Goal: Task Accomplishment & Management: Manage account settings

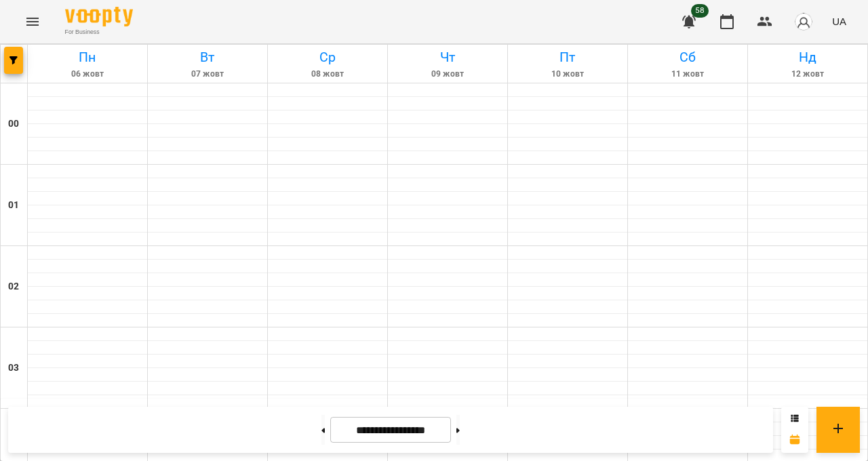
scroll to position [606, 0]
click at [460, 445] on button at bounding box center [457, 430] width 3 height 30
type input "**********"
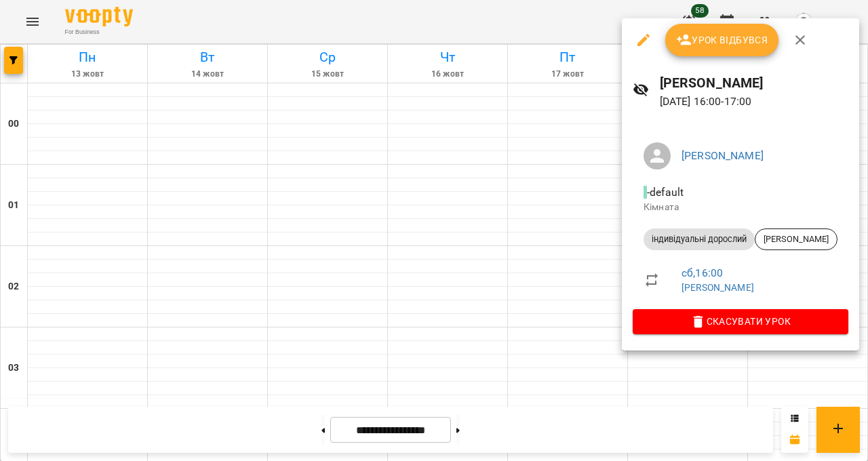
click at [749, 56] on button "Урок відбувся" at bounding box center [722, 40] width 114 height 33
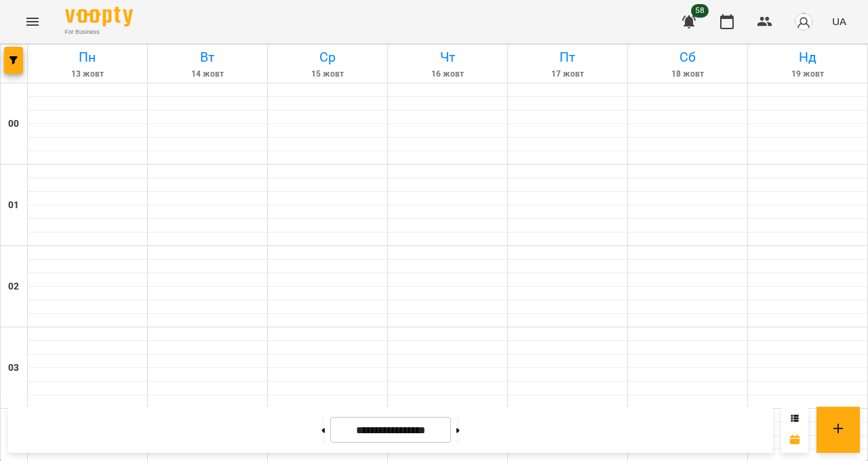
scroll to position [1257, 0]
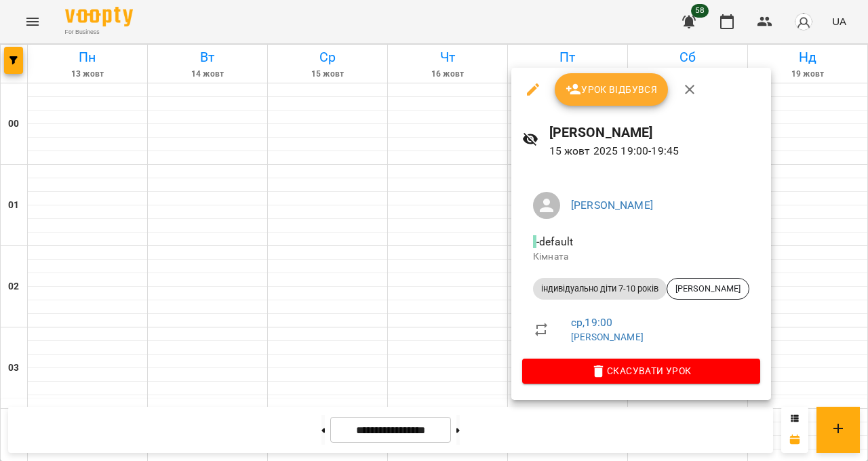
click at [606, 87] on span "Урок відбувся" at bounding box center [611, 89] width 92 height 16
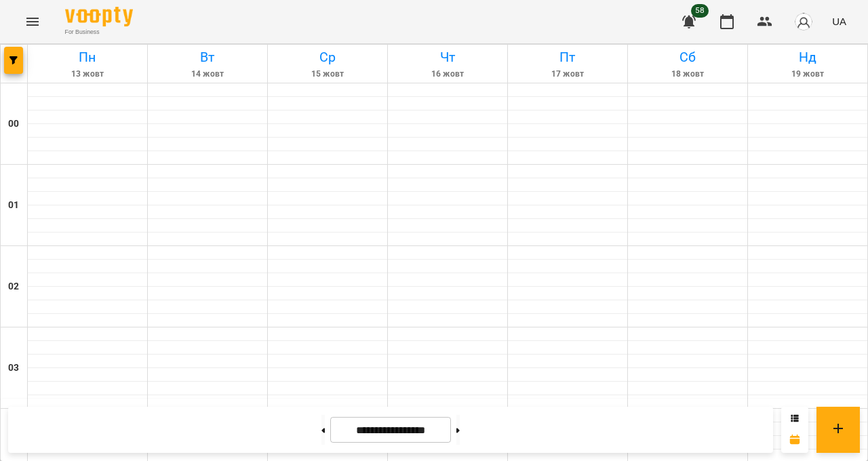
scroll to position [1257, 0]
click at [325, 445] on button at bounding box center [322, 430] width 3 height 30
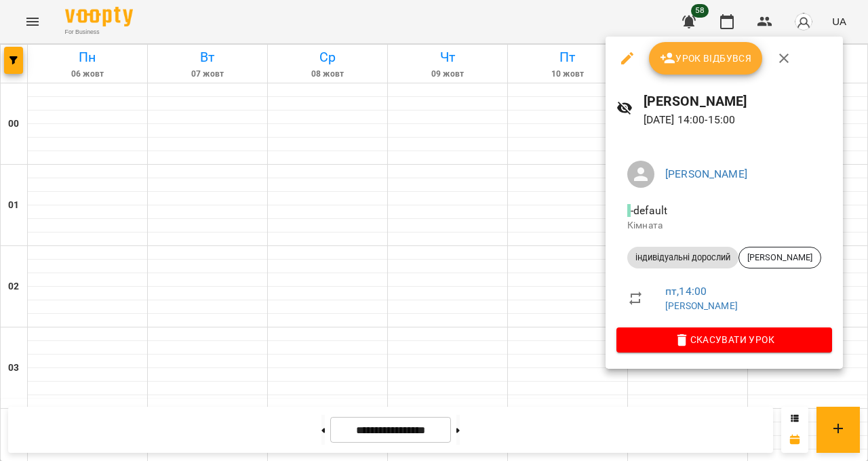
click at [867, 401] on div at bounding box center [434, 230] width 868 height 461
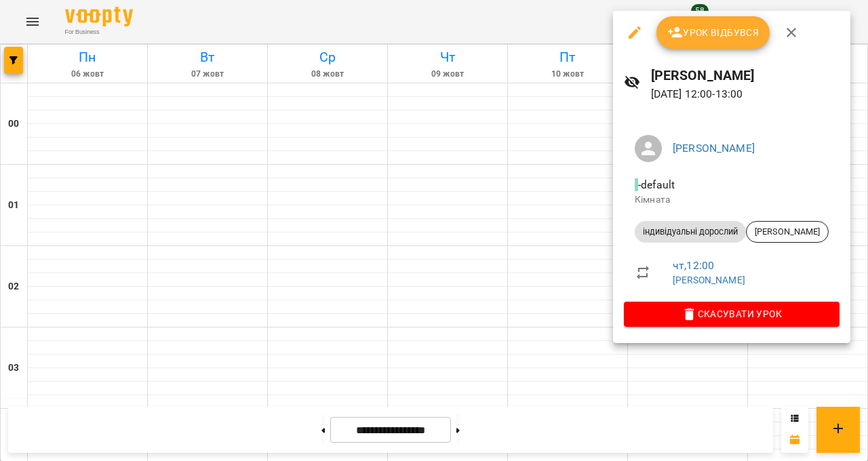
click at [867, 312] on div at bounding box center [434, 230] width 868 height 461
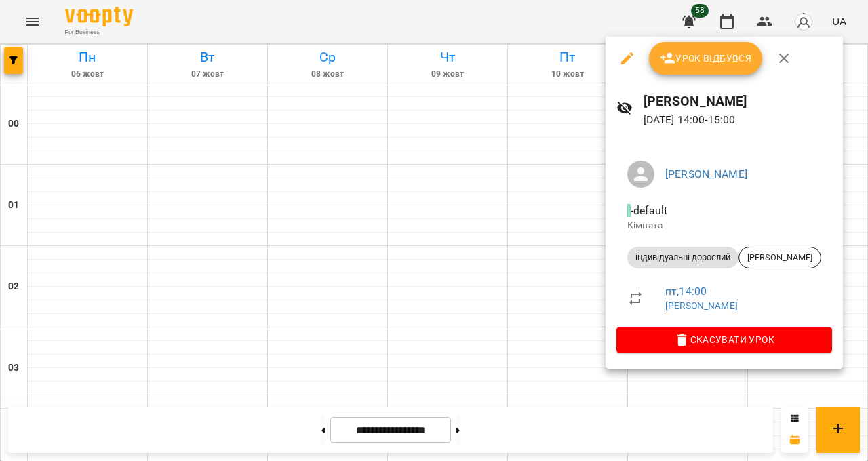
click at [867, 460] on div at bounding box center [434, 230] width 868 height 461
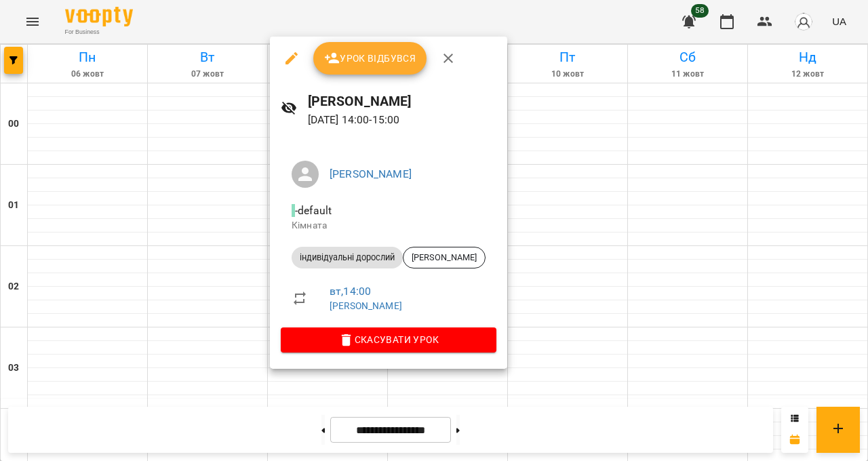
click at [449, 460] on div at bounding box center [434, 230] width 868 height 461
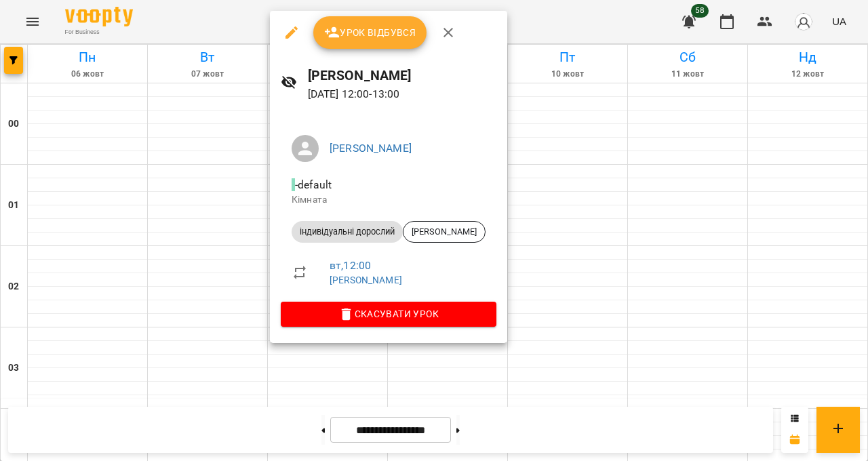
click at [424, 420] on div at bounding box center [434, 230] width 868 height 461
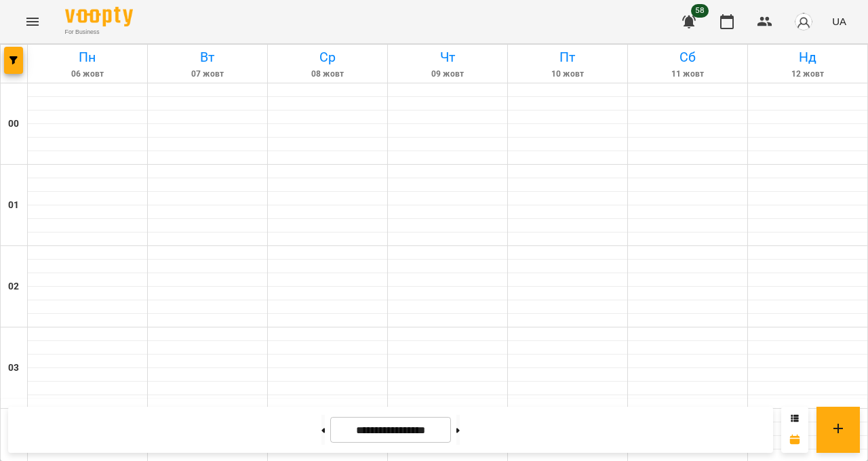
scroll to position [1257, 0]
click at [460, 445] on button at bounding box center [457, 430] width 3 height 30
type input "**********"
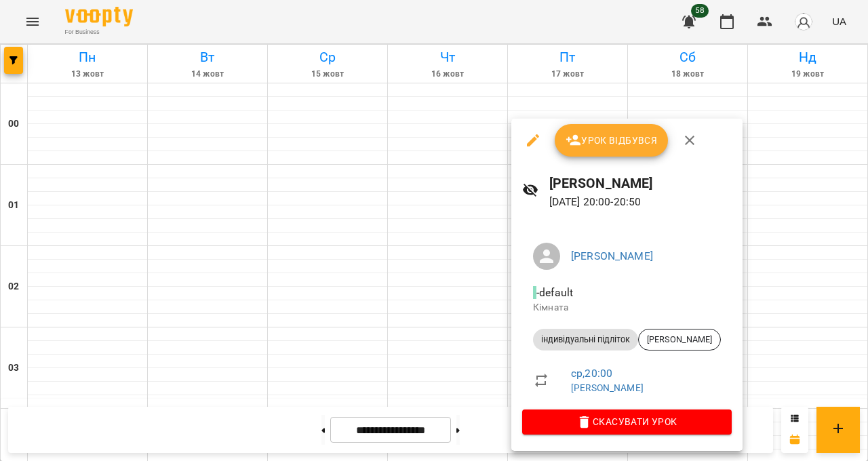
click at [437, 246] on div at bounding box center [434, 230] width 868 height 461
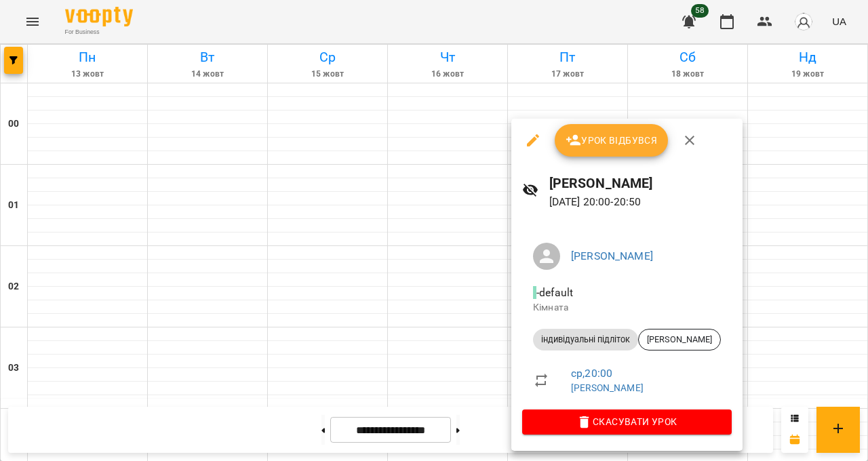
click at [634, 134] on span "Урок відбувся" at bounding box center [611, 140] width 92 height 16
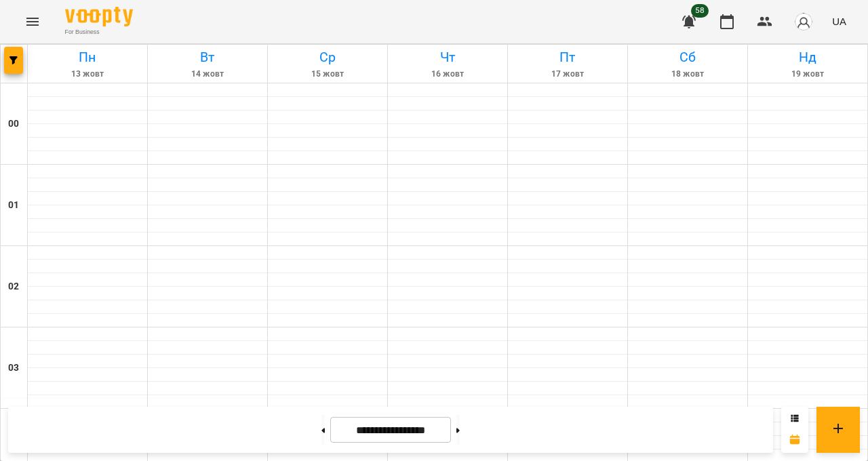
scroll to position [1257, 0]
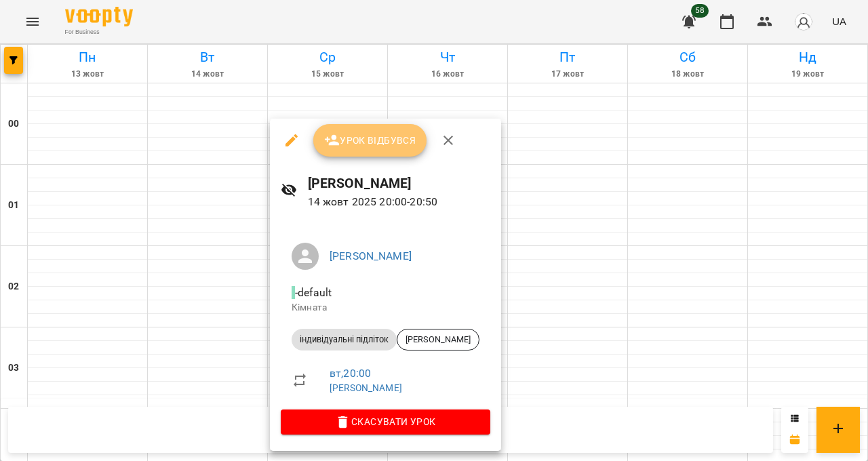
click at [396, 132] on span "Урок відбувся" at bounding box center [370, 140] width 92 height 16
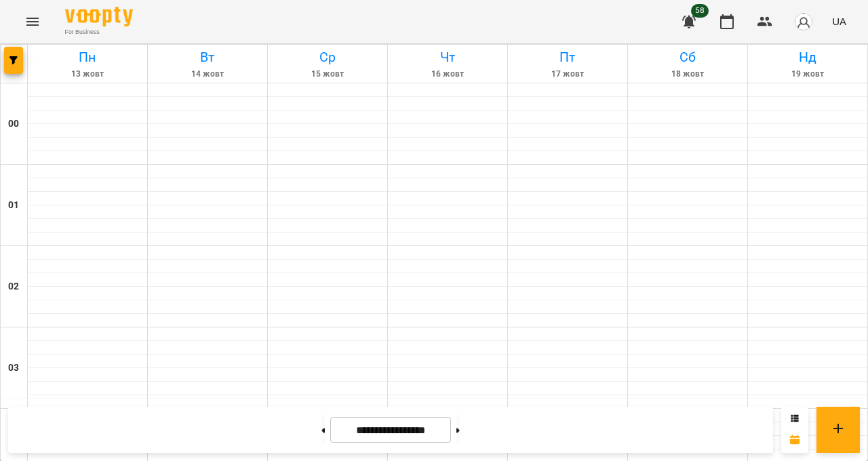
scroll to position [1257, 0]
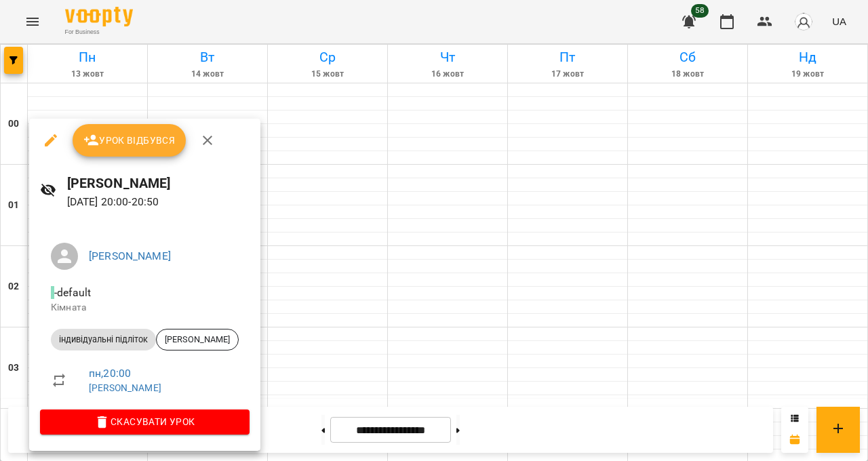
click at [156, 146] on span "Урок відбувся" at bounding box center [129, 140] width 92 height 16
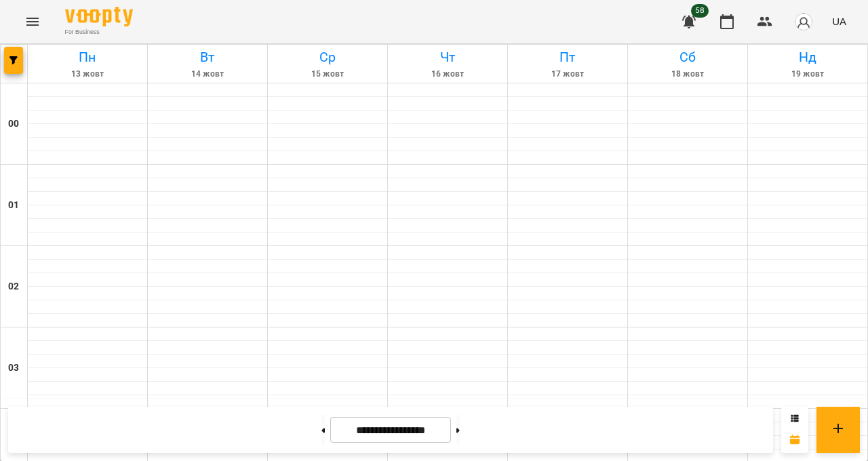
scroll to position [893, 0]
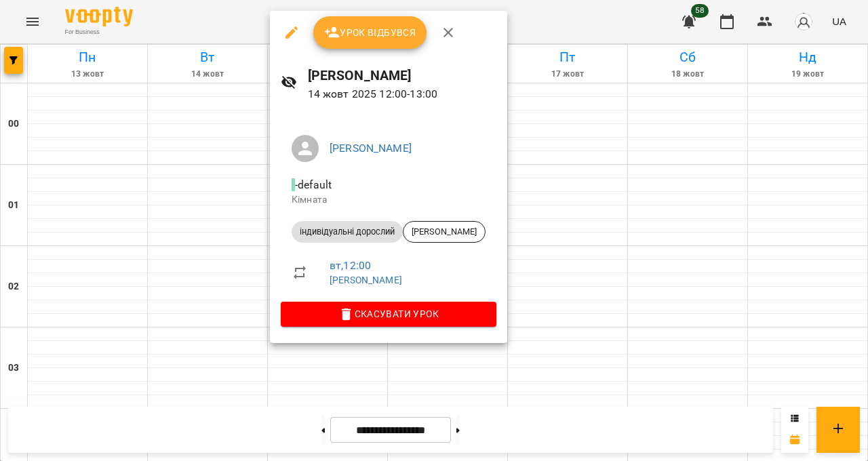
click at [464, 432] on div at bounding box center [434, 230] width 868 height 461
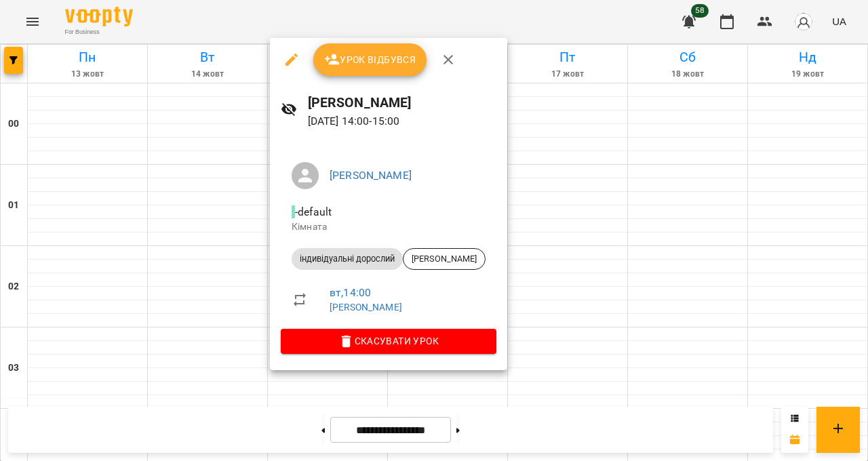
drag, startPoint x: 354, startPoint y: 461, endPoint x: 296, endPoint y: 493, distance: 66.8
click at [351, 460] on div at bounding box center [434, 230] width 868 height 461
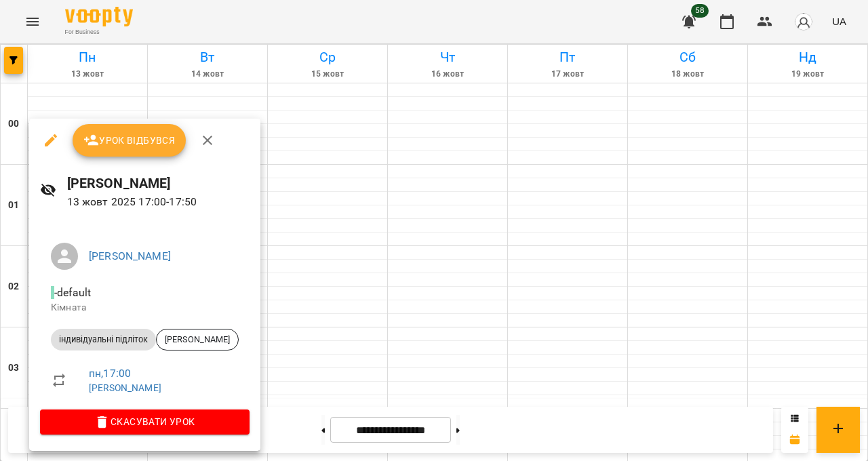
click at [438, 460] on div at bounding box center [434, 230] width 868 height 461
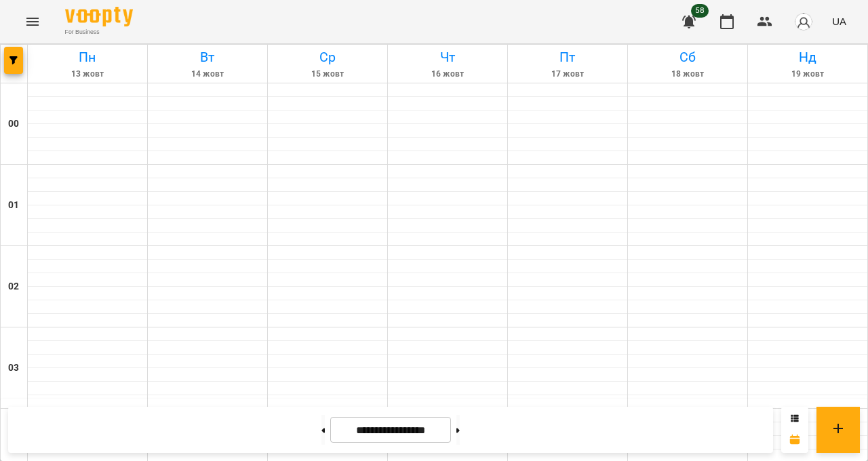
scroll to position [1076, 0]
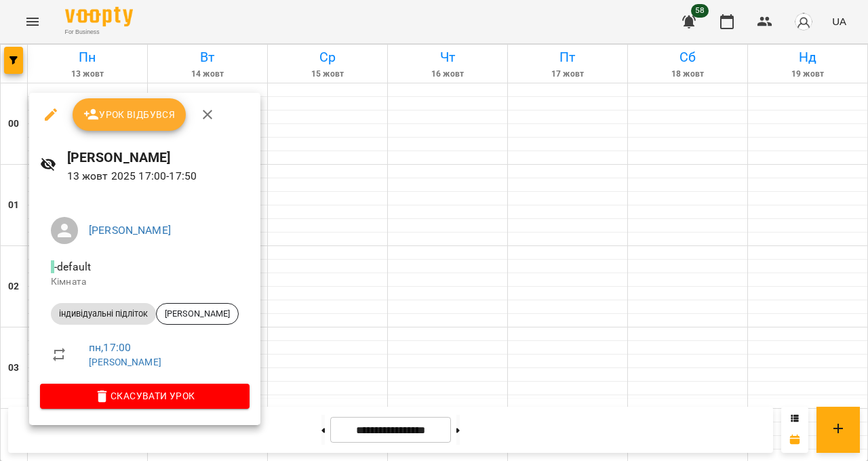
click at [131, 127] on button "Урок відбувся" at bounding box center [130, 114] width 114 height 33
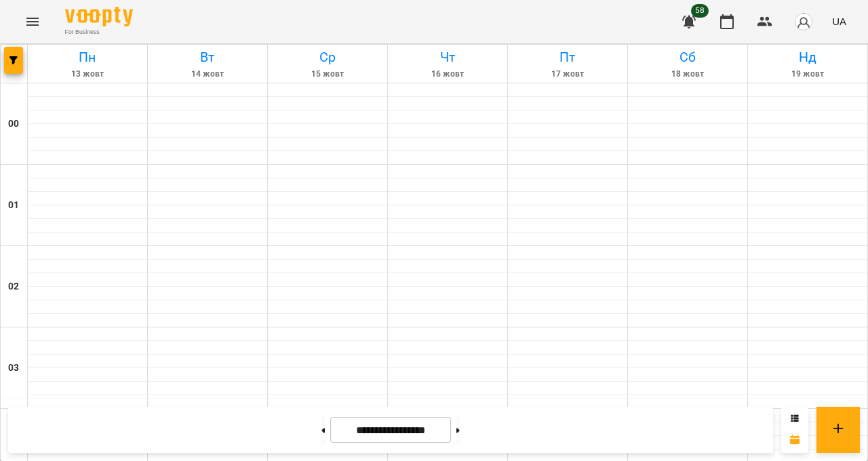
scroll to position [1076, 0]
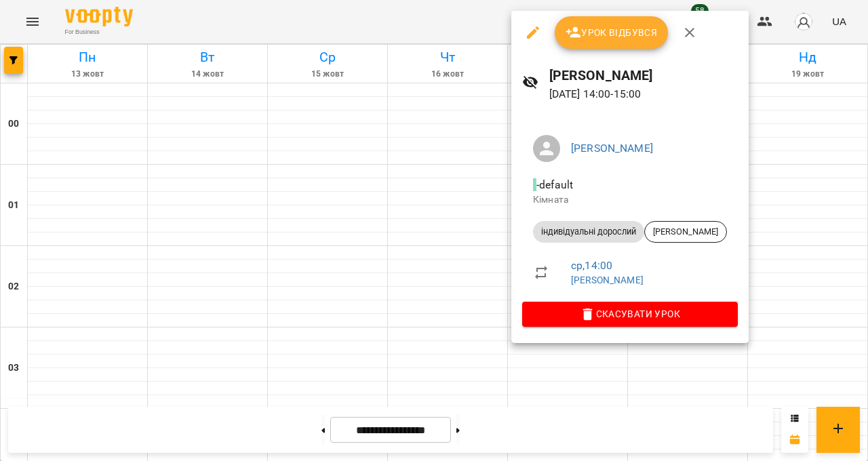
click at [629, 428] on div at bounding box center [434, 230] width 868 height 461
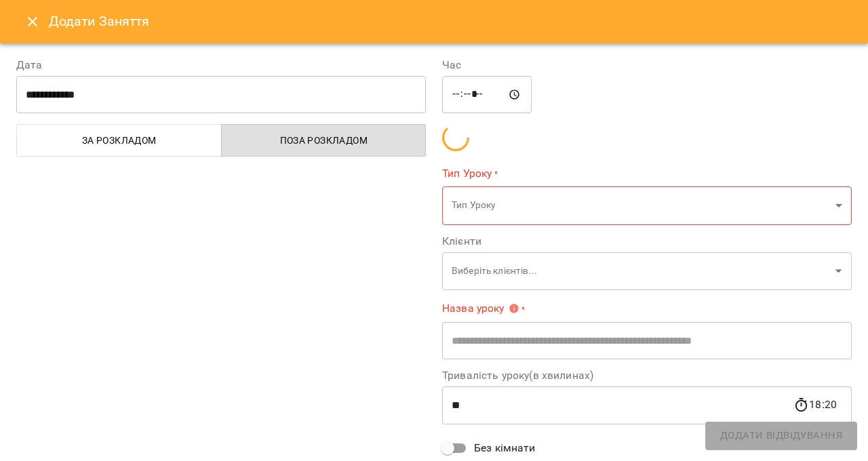
click at [678, 237] on div at bounding box center [434, 230] width 868 height 461
type input "**********"
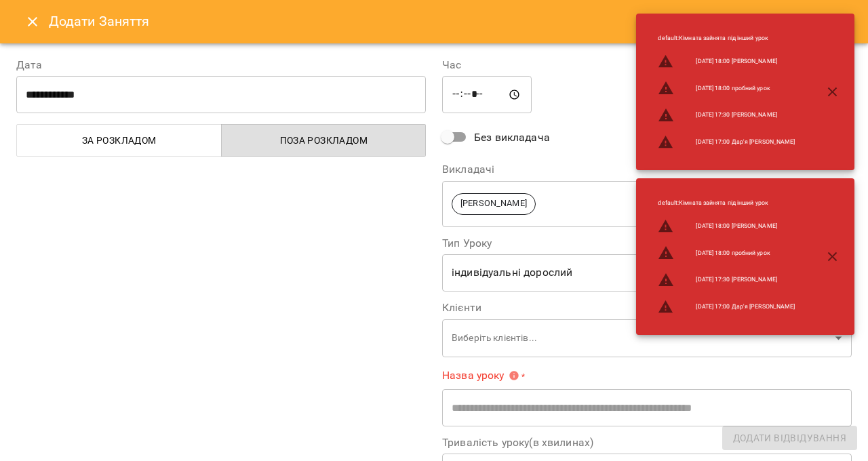
click at [25, 27] on icon "Close" at bounding box center [32, 22] width 16 height 16
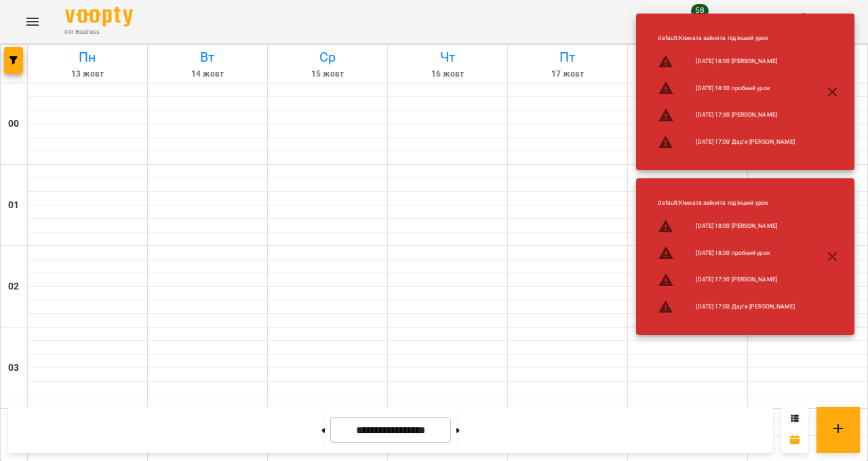
scroll to position [1257, 0]
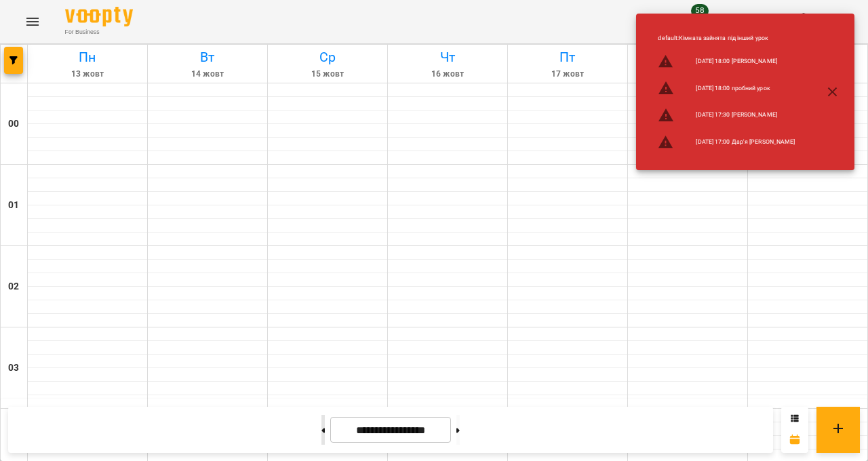
click at [325, 445] on button at bounding box center [322, 430] width 3 height 30
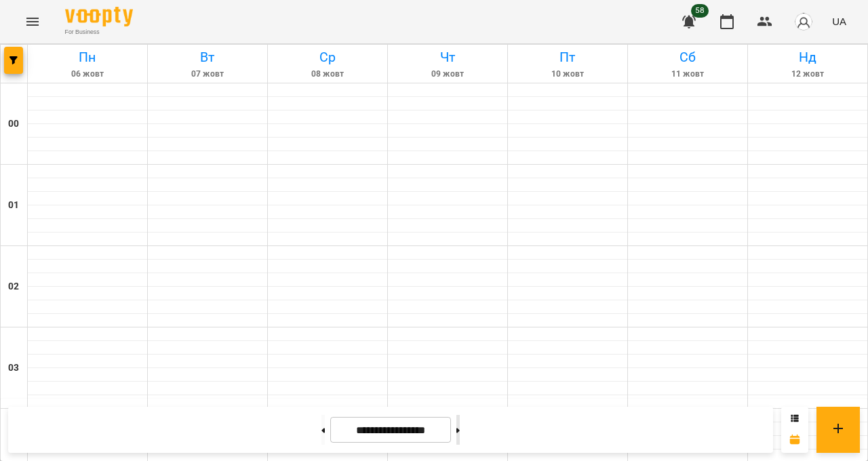
click at [460, 432] on icon at bounding box center [457, 430] width 3 height 5
type input "**********"
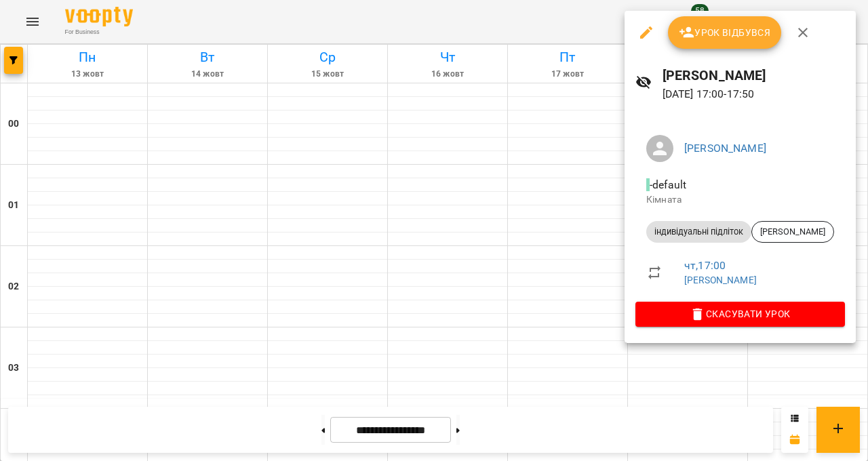
click at [867, 357] on div at bounding box center [434, 230] width 868 height 461
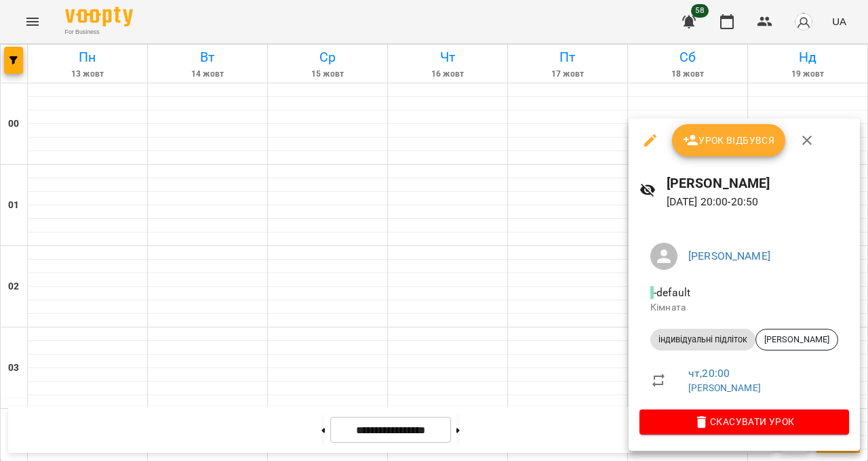
click at [867, 257] on div at bounding box center [434, 230] width 868 height 461
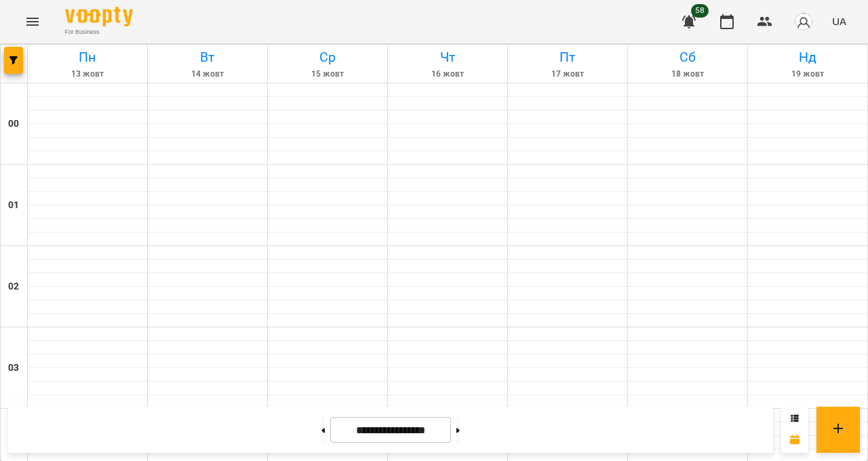
scroll to position [895, 0]
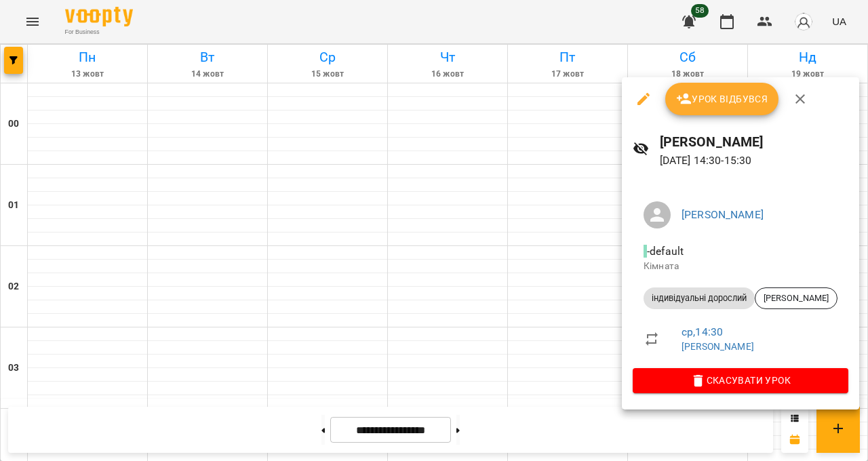
click at [537, 259] on div at bounding box center [434, 230] width 868 height 461
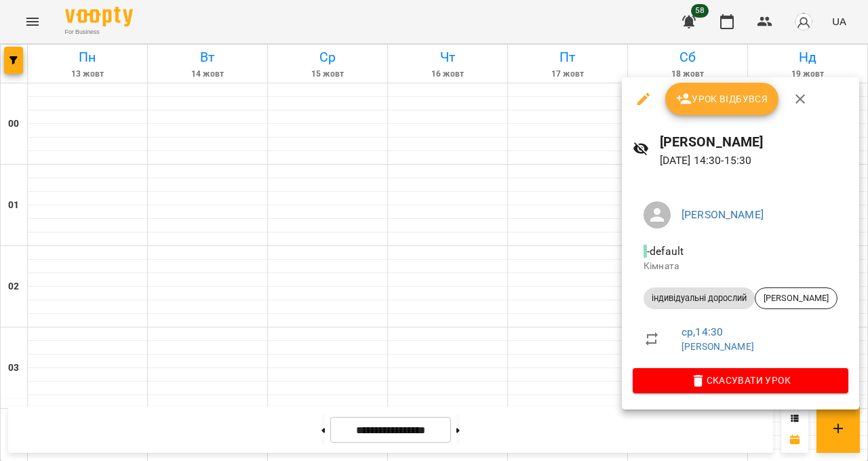
click at [729, 110] on button "Урок відбувся" at bounding box center [722, 99] width 114 height 33
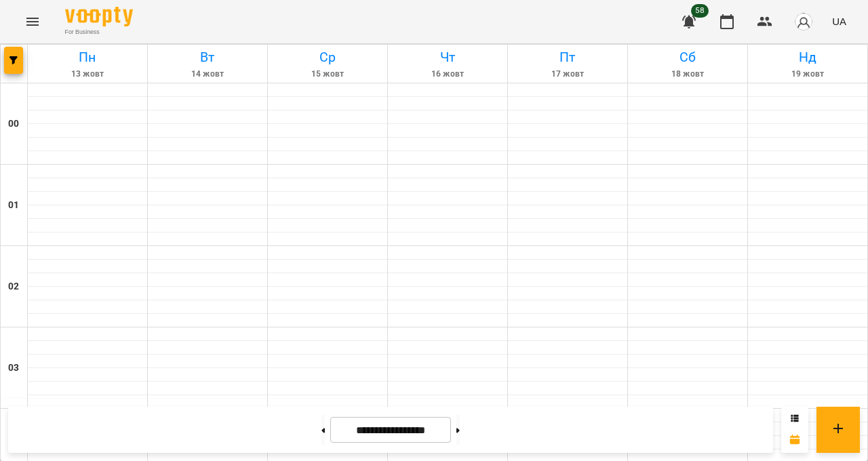
scroll to position [1084, 0]
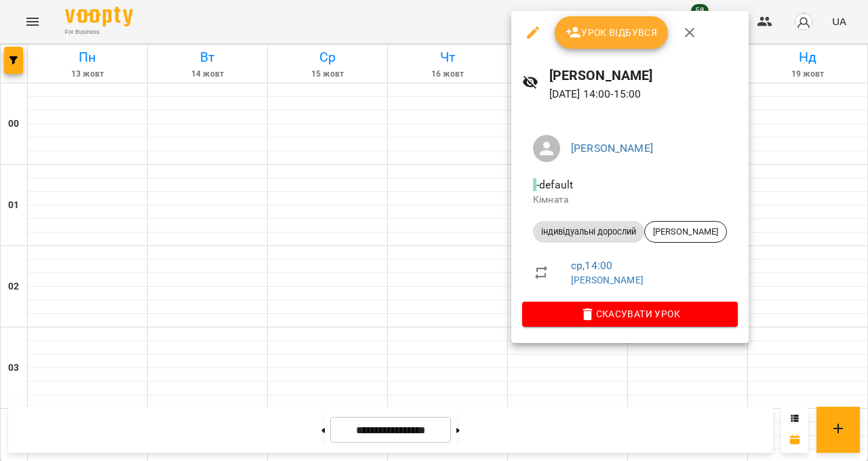
click at [587, 32] on span "Урок відбувся" at bounding box center [611, 32] width 92 height 16
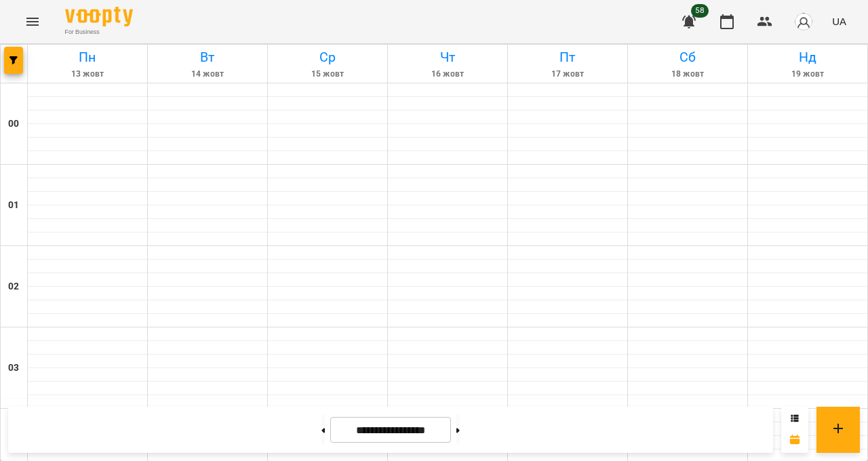
scroll to position [895, 0]
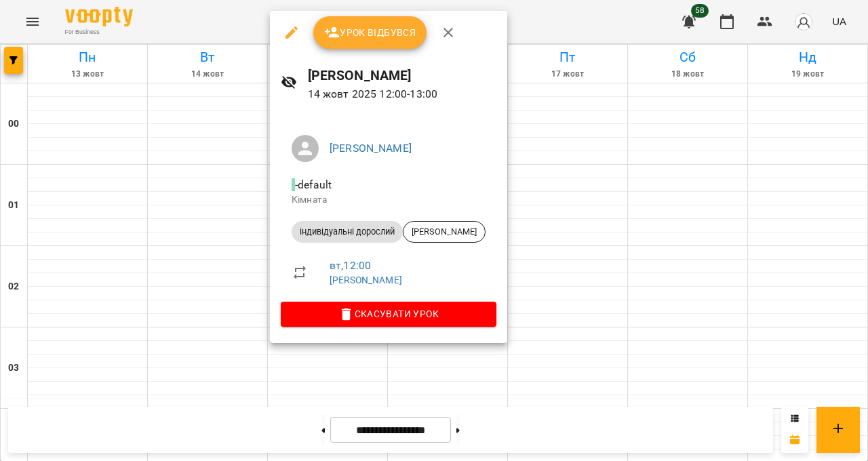
click at [403, 377] on div at bounding box center [434, 230] width 868 height 461
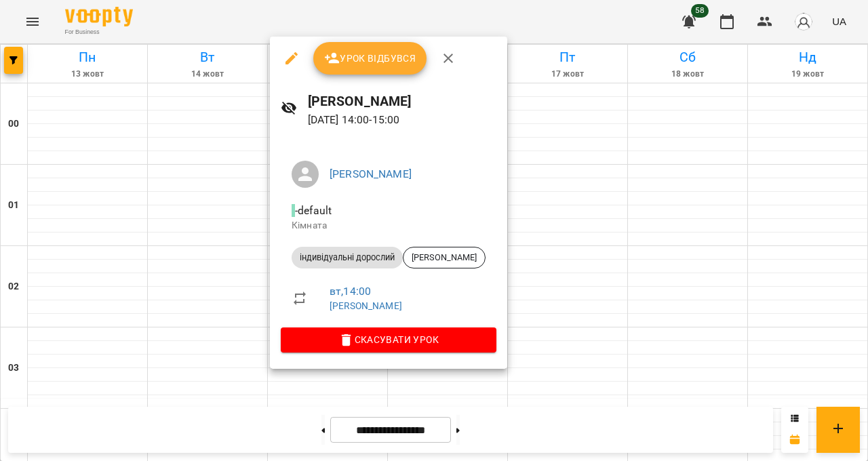
click at [411, 422] on div at bounding box center [434, 230] width 868 height 461
